Goal: Find specific page/section: Find specific page/section

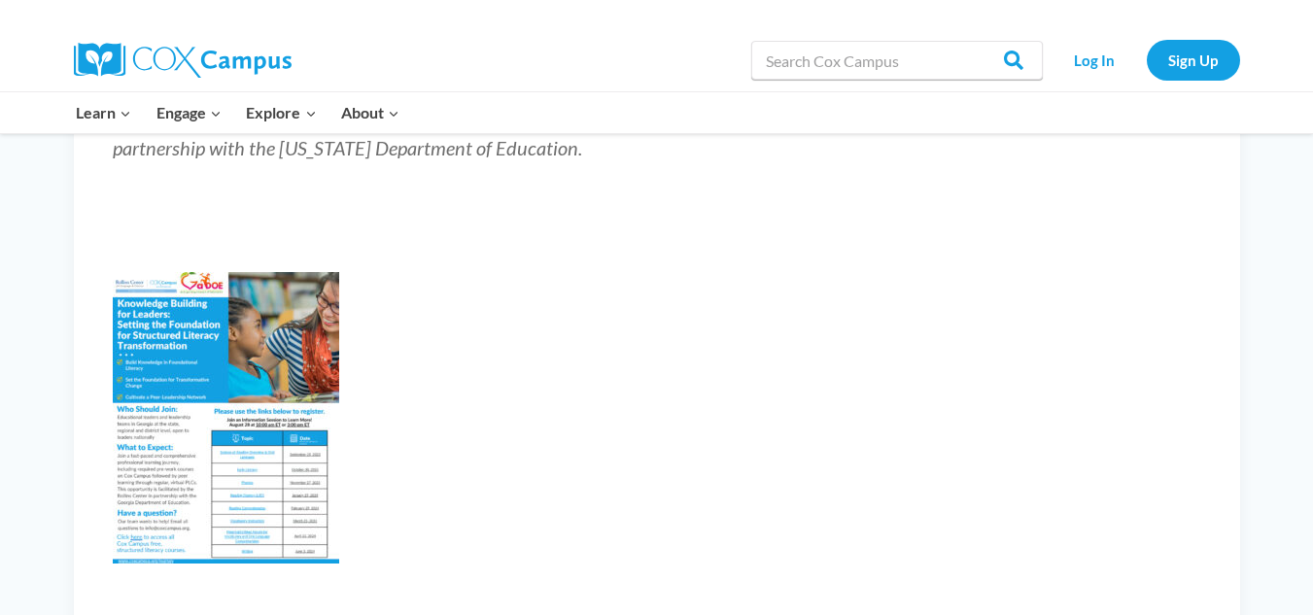
scroll to position [292, 0]
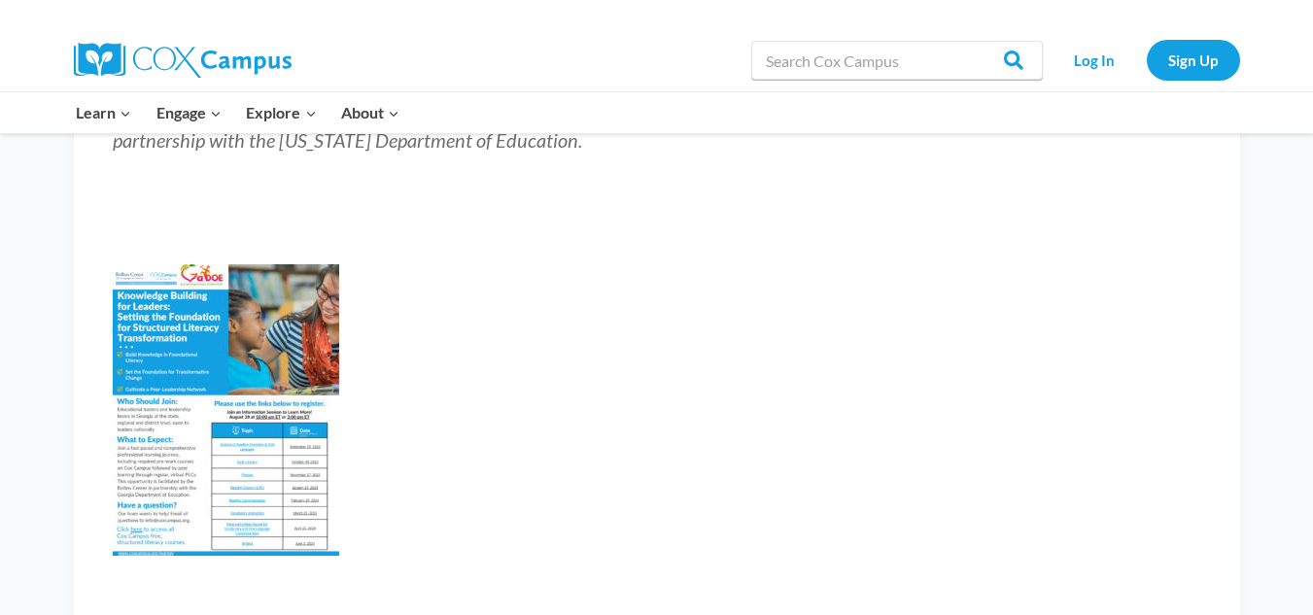
click at [272, 357] on img at bounding box center [226, 410] width 226 height 292
click at [324, 398] on img at bounding box center [226, 410] width 226 height 292
click at [323, 398] on img at bounding box center [226, 410] width 226 height 292
click at [790, 65] on input "Search in [URL][DOMAIN_NAME]" at bounding box center [897, 60] width 292 height 39
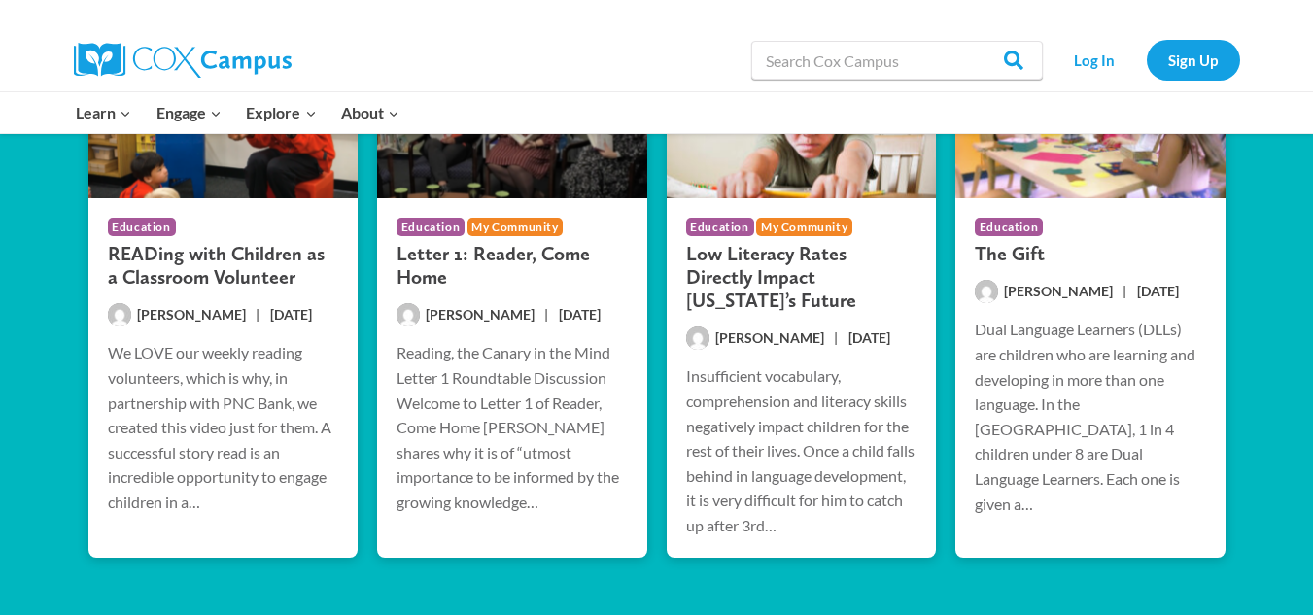
scroll to position [2793, 0]
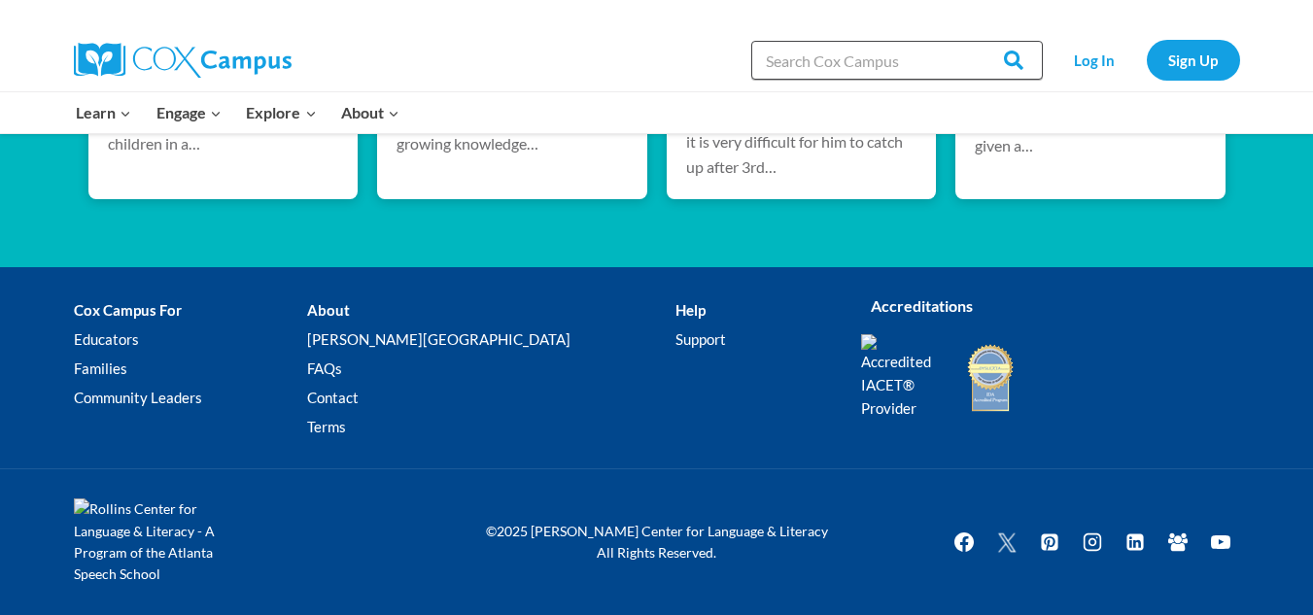
click at [862, 63] on input "Search in [URL][DOMAIN_NAME]" at bounding box center [897, 60] width 292 height 39
type input "FLYER"
click at [967, 41] on input "Search" at bounding box center [1005, 60] width 76 height 39
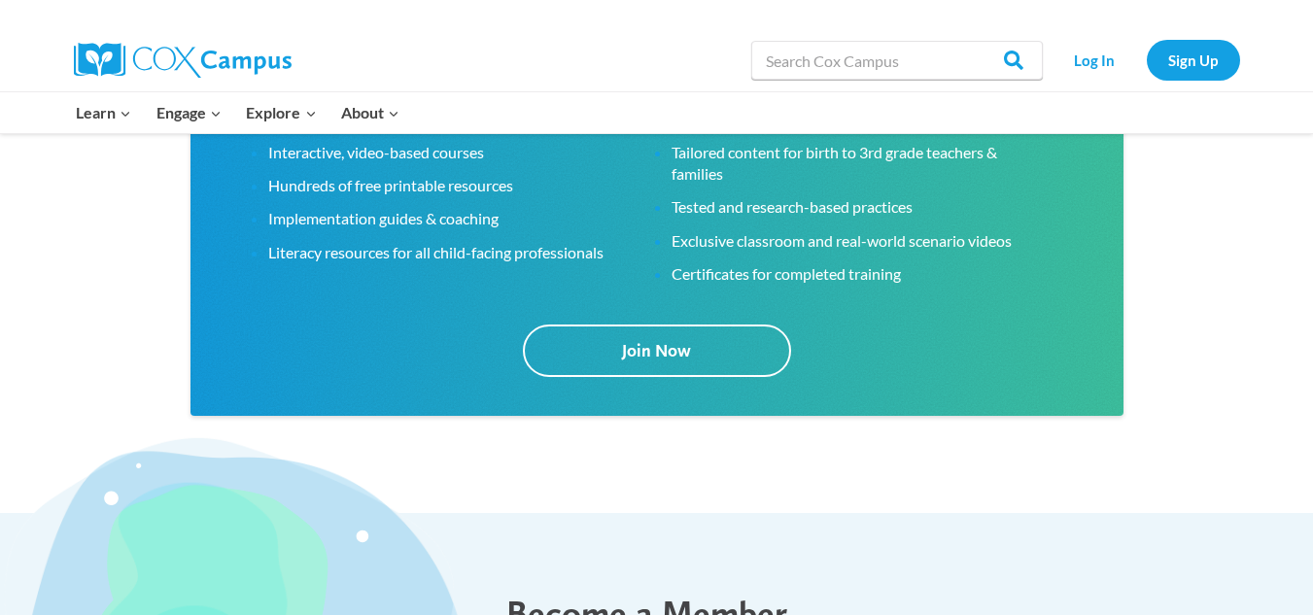
scroll to position [3205, 0]
